Goal: Find specific page/section: Find specific page/section

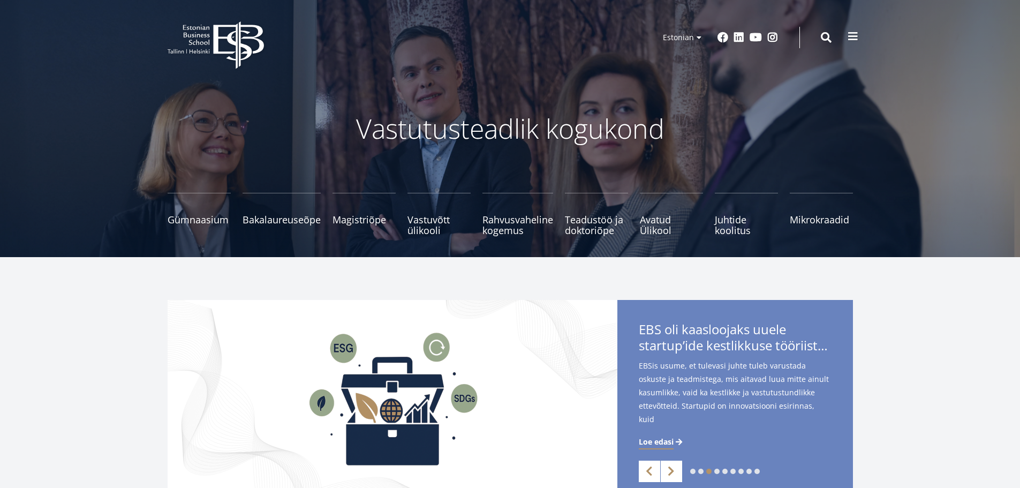
click at [853, 37] on span at bounding box center [852, 36] width 11 height 11
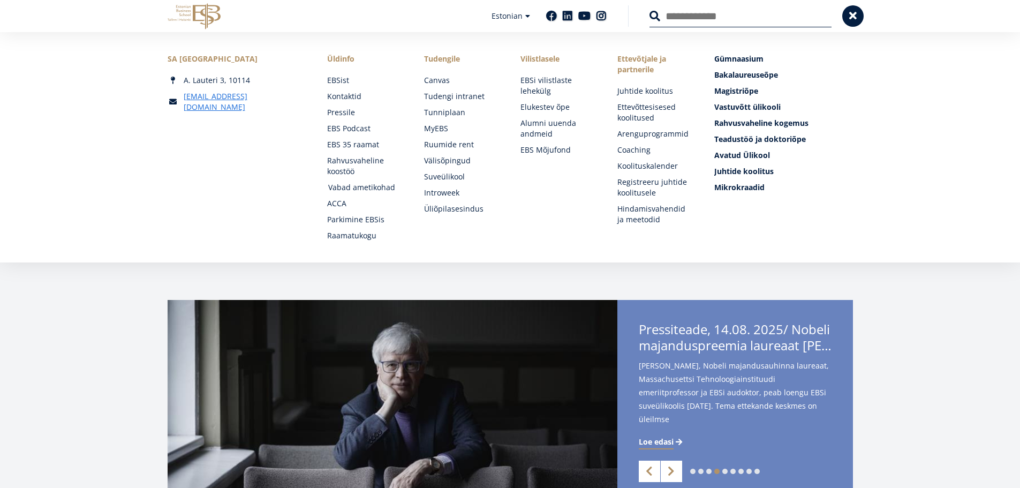
click at [338, 184] on link "Vabad ametikohad" at bounding box center [365, 187] width 75 height 11
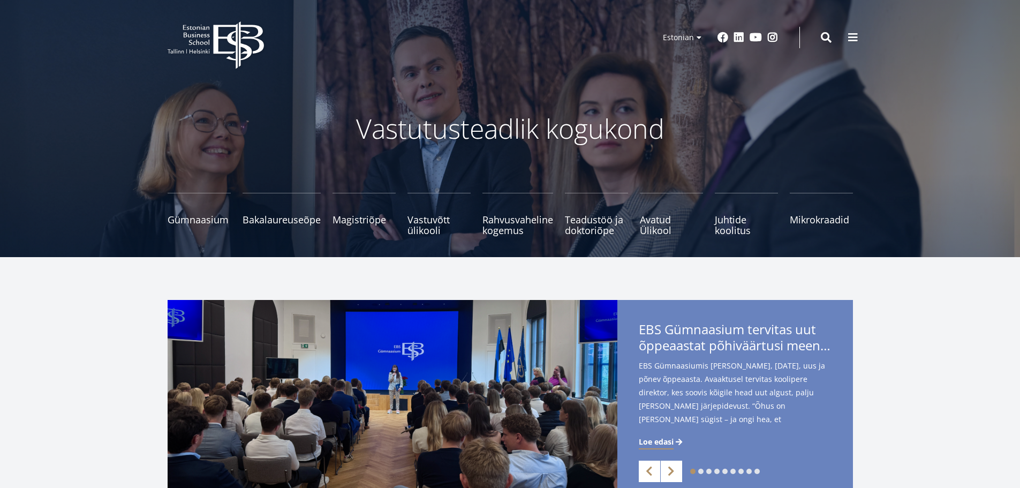
click at [33, 399] on div "1 2 3 4 5 6 7 8 9 Previous Next EBS Gümnaasium tervitas uut õppeaastat põhiväär…" at bounding box center [510, 401] width 1020 height 203
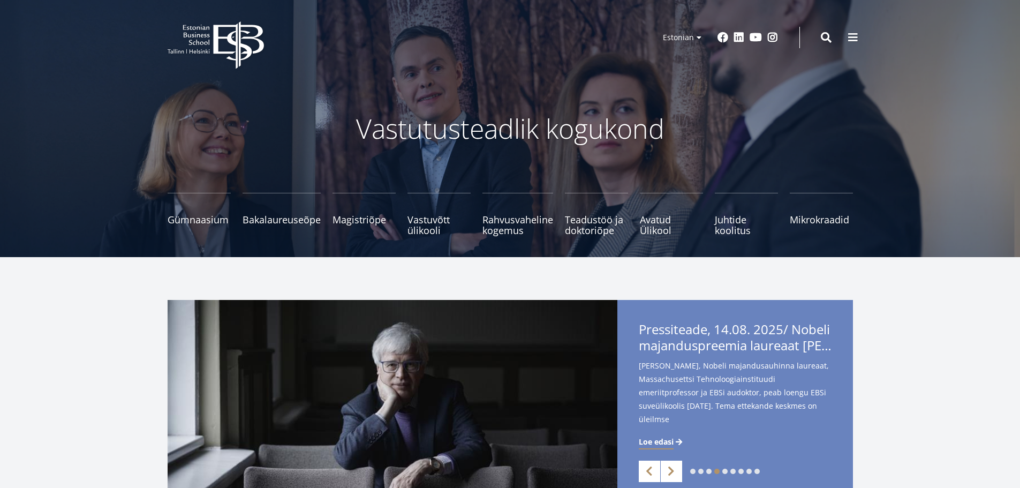
click at [936, 338] on div "1 2 3 4 5 6 7 8 9 Previous Next EBS Gümnaasium tervitas uut õppeaastat põhiväär…" at bounding box center [510, 401] width 1020 height 203
click at [443, 62] on header "EBS Logo Created with Sketch. Kasutaja konto menüü Admin Estonian Estonian Engl…" at bounding box center [510, 37] width 1020 height 75
click at [856, 36] on span at bounding box center [852, 36] width 11 height 11
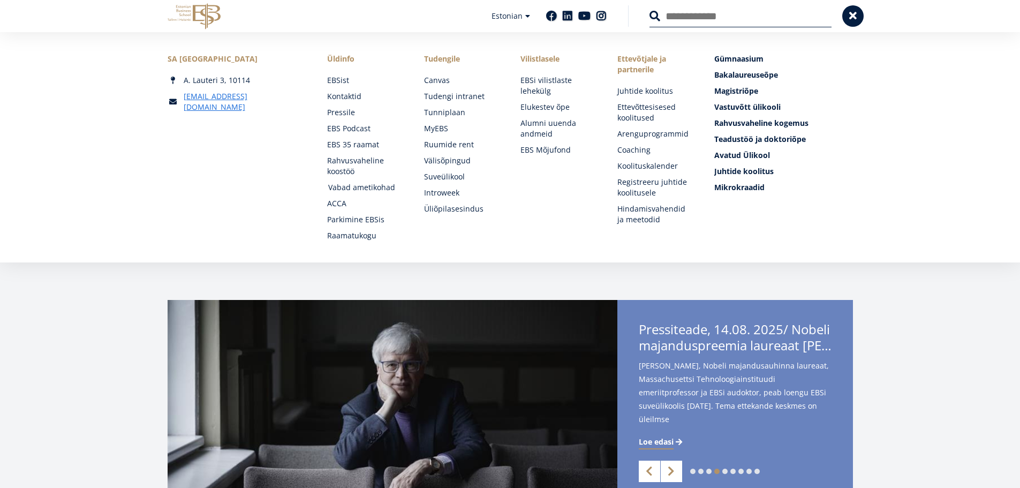
click at [352, 187] on link "Vabad ametikohad" at bounding box center [365, 187] width 75 height 11
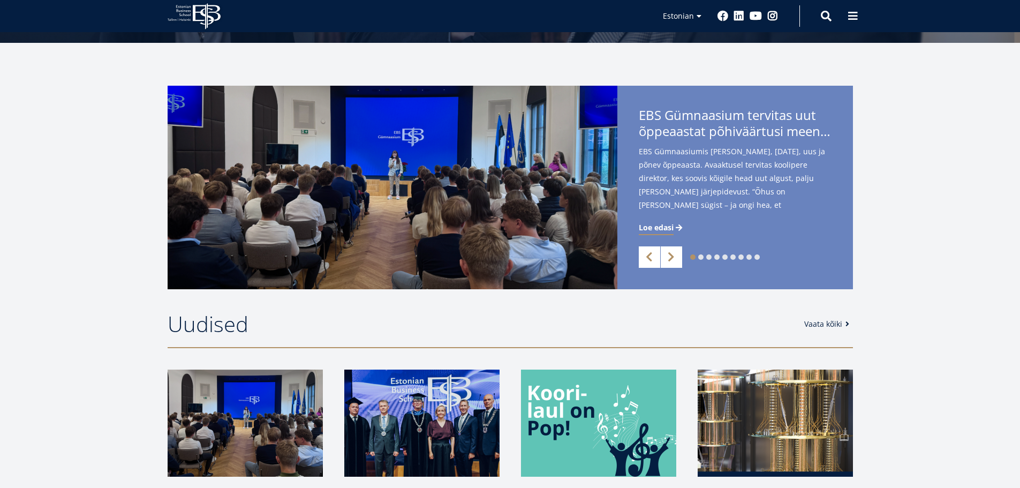
scroll to position [54, 0]
